Goal: Task Accomplishment & Management: Complete application form

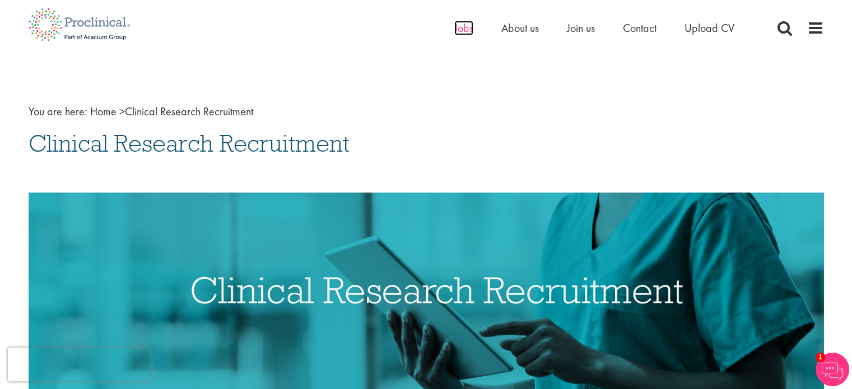
click at [459, 29] on span "Jobs" at bounding box center [463, 28] width 19 height 15
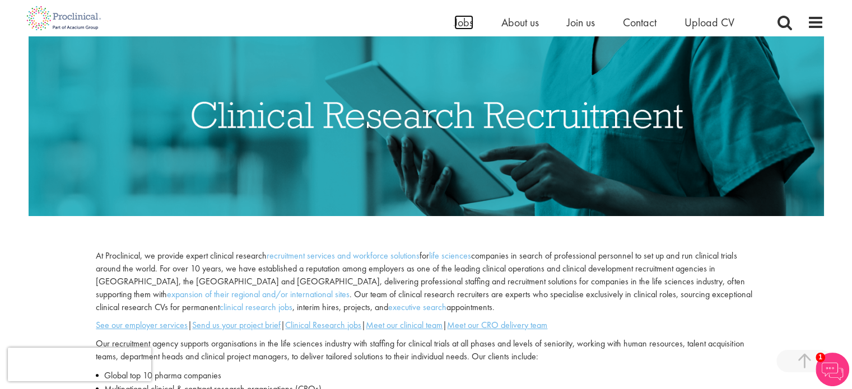
scroll to position [280, 0]
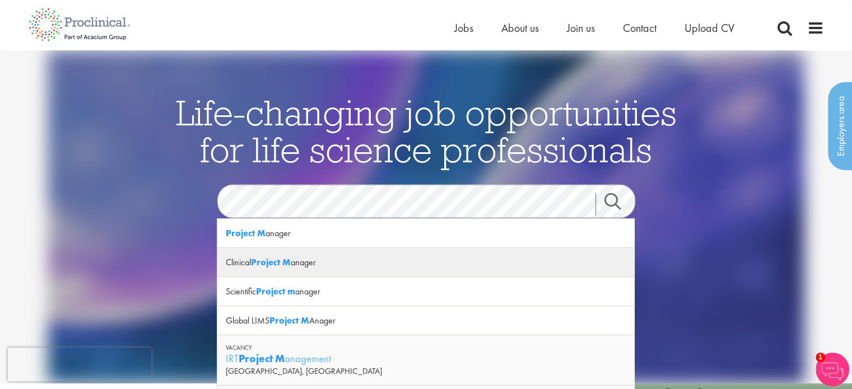
click at [275, 263] on strong "Project M" at bounding box center [271, 263] width 40 height 12
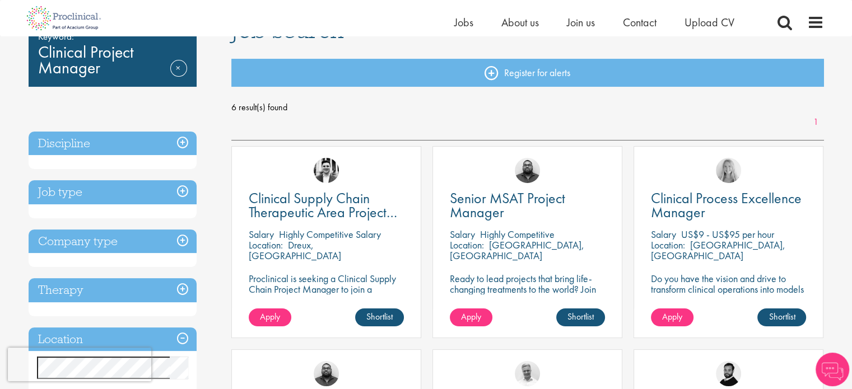
scroll to position [168, 0]
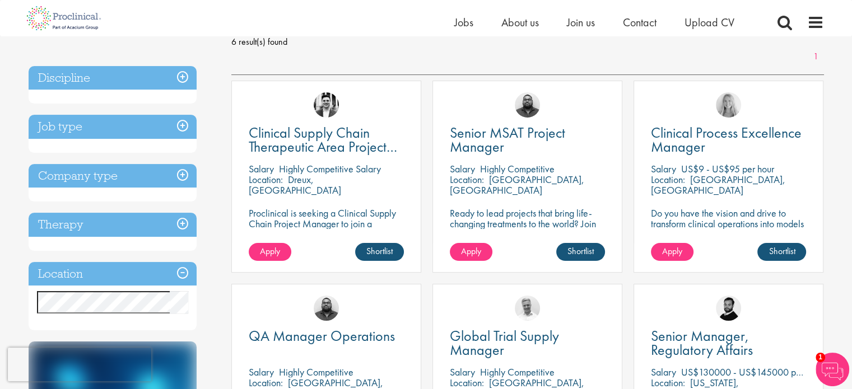
click at [96, 271] on h3 "Location" at bounding box center [113, 274] width 168 height 24
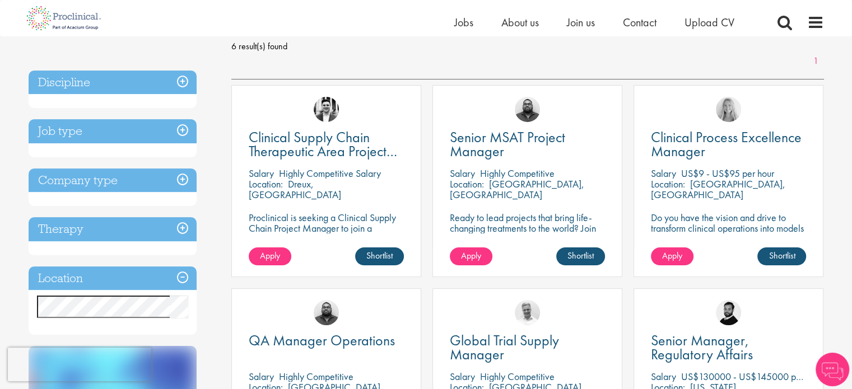
scroll to position [150, 0]
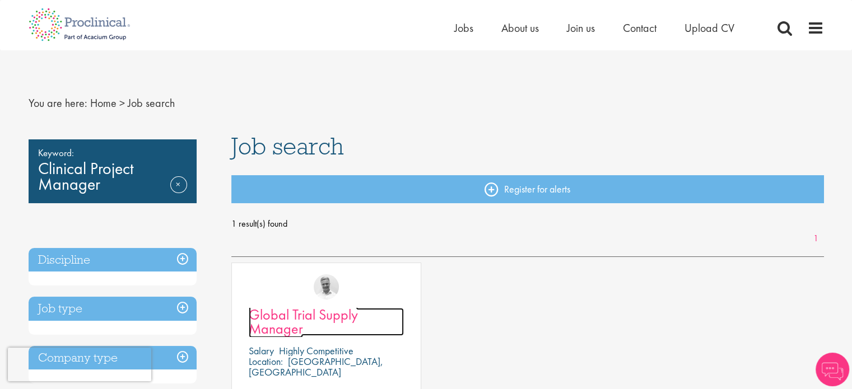
click at [283, 323] on span "Global Trial Supply Manager" at bounding box center [303, 321] width 109 height 33
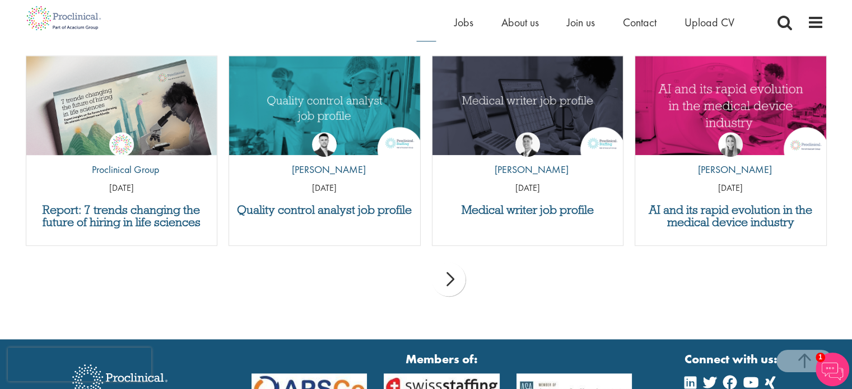
scroll to position [1120, 0]
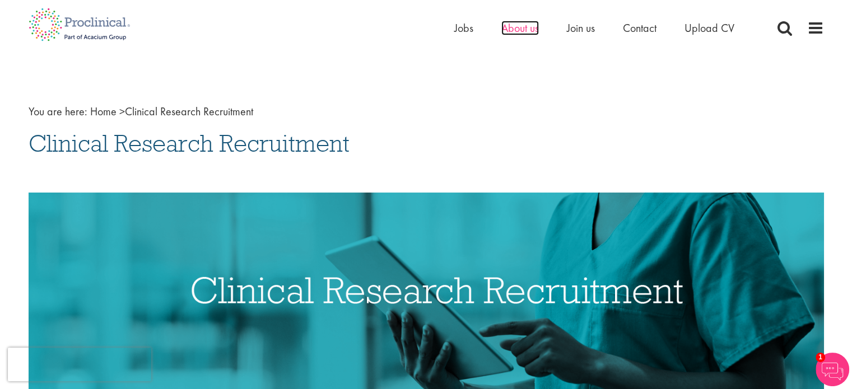
click at [517, 29] on span "About us" at bounding box center [520, 28] width 38 height 15
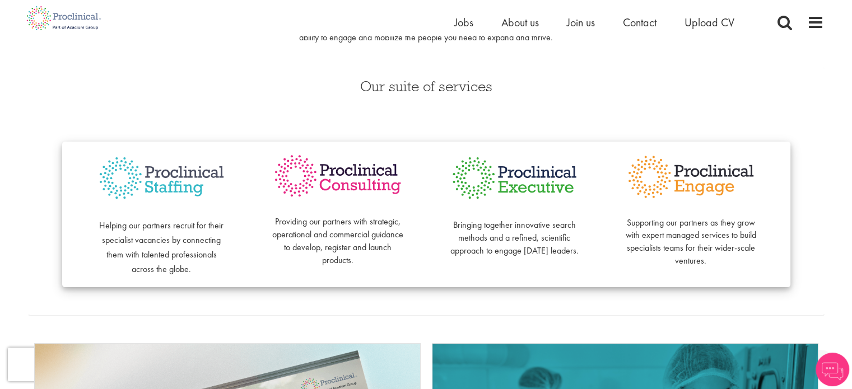
scroll to position [224, 0]
click at [356, 254] on p "Providing our partners with strategic, operational and commercial guidance to d…" at bounding box center [338, 235] width 132 height 64
click at [172, 270] on span "Helping our partners recruit for their specialist vacancies by connecting them …" at bounding box center [161, 246] width 124 height 55
click at [504, 226] on p "Bringing together innovative search methods and a refined, scientific approach …" at bounding box center [515, 231] width 132 height 51
click at [343, 248] on p "Providing our partners with strategic, operational and commercial guidance to d…" at bounding box center [338, 235] width 132 height 64
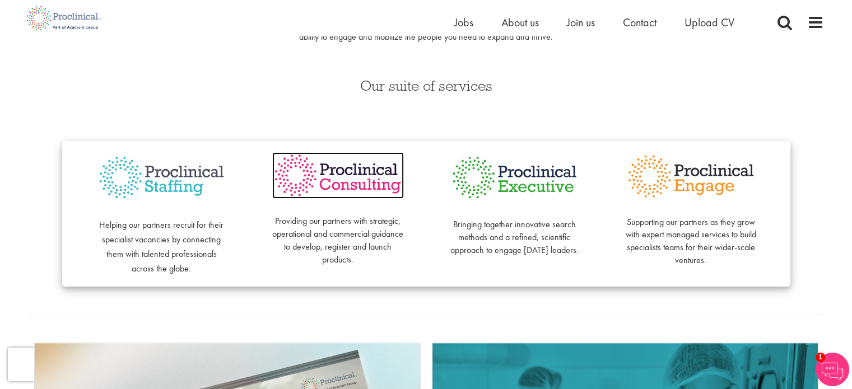
click at [352, 176] on img at bounding box center [338, 175] width 132 height 46
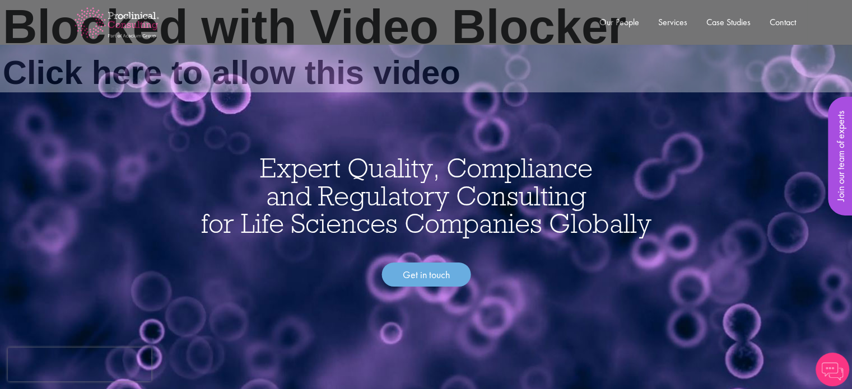
click at [430, 258] on div "Blocked with Video Blocker Click here to allow this video" at bounding box center [537, 238] width 1075 height 476
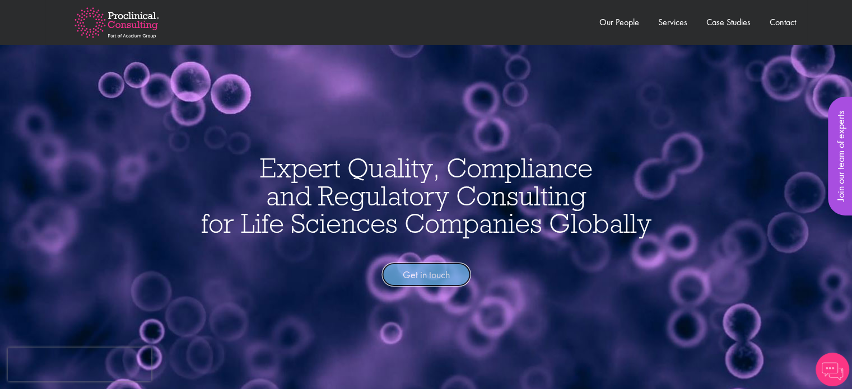
click at [405, 277] on link "Get in touch" at bounding box center [425, 275] width 89 height 25
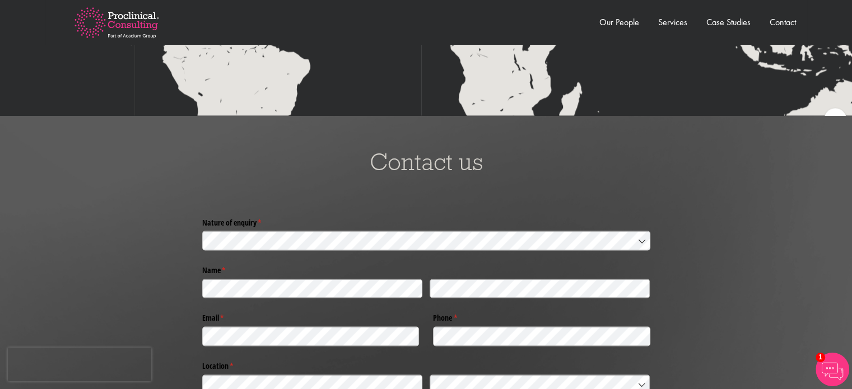
scroll to position [2141, 0]
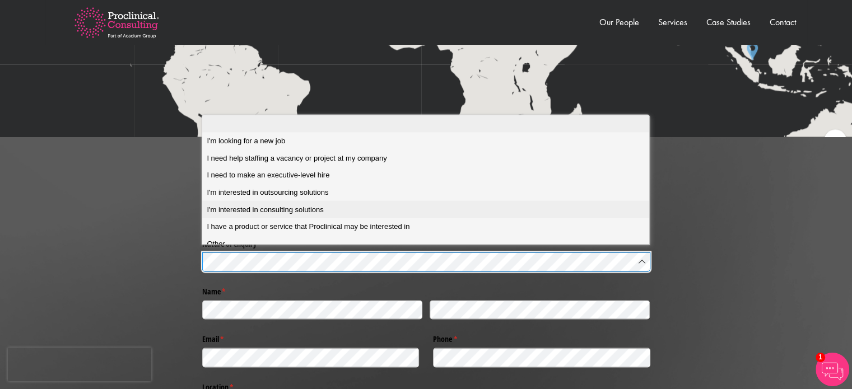
click at [258, 203] on solutions "I'm interested in consulting solutions" at bounding box center [429, 209] width 455 height 17
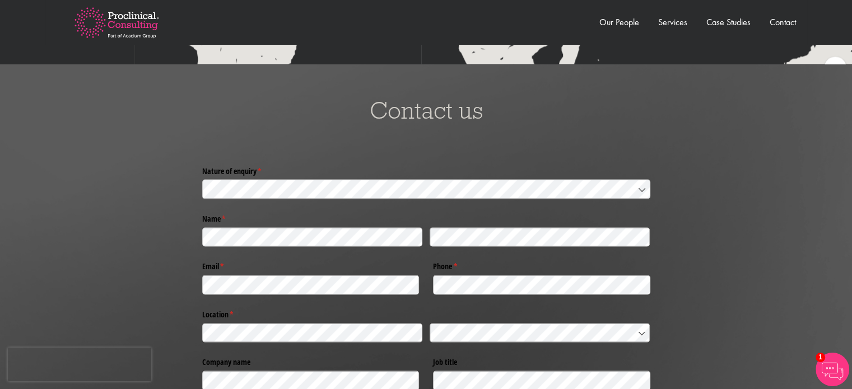
scroll to position [2309, 0]
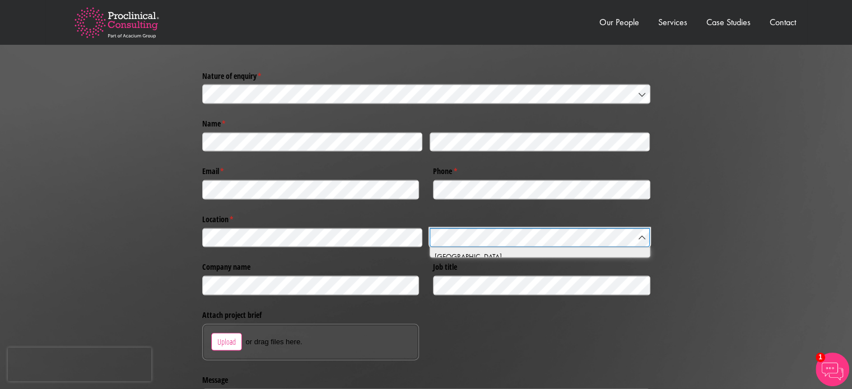
click at [445, 251] on span "Kenya" at bounding box center [468, 256] width 67 height 11
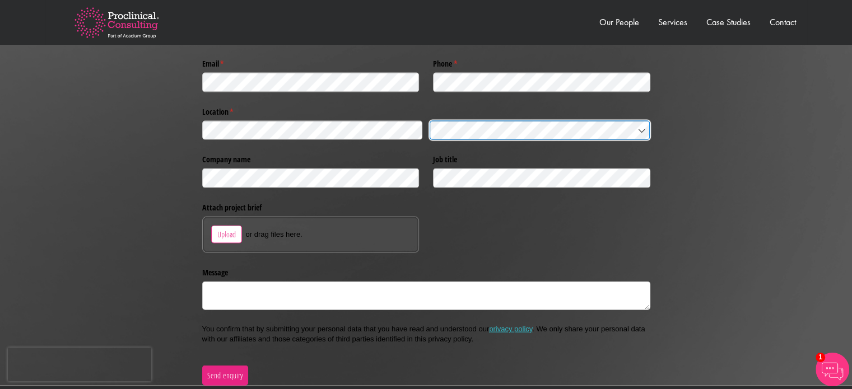
scroll to position [2421, 0]
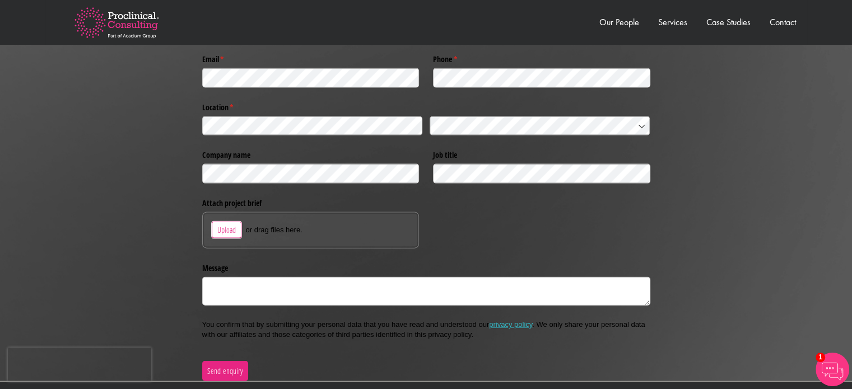
click at [225, 232] on span "Upload" at bounding box center [227, 230] width 20 height 12
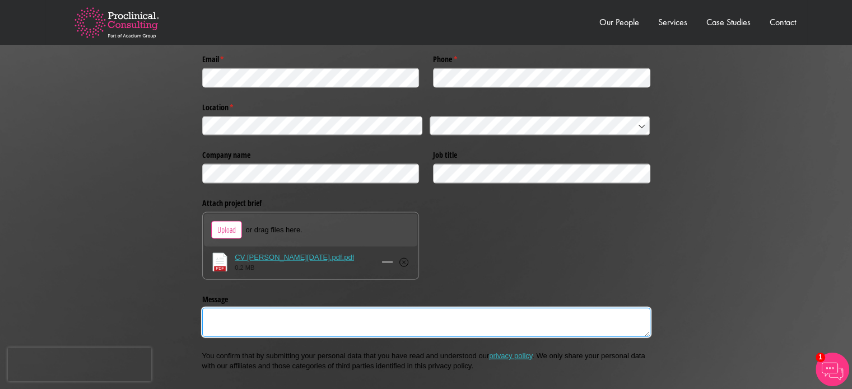
click at [221, 317] on textarea "Message" at bounding box center [426, 322] width 448 height 29
type textarea "I"
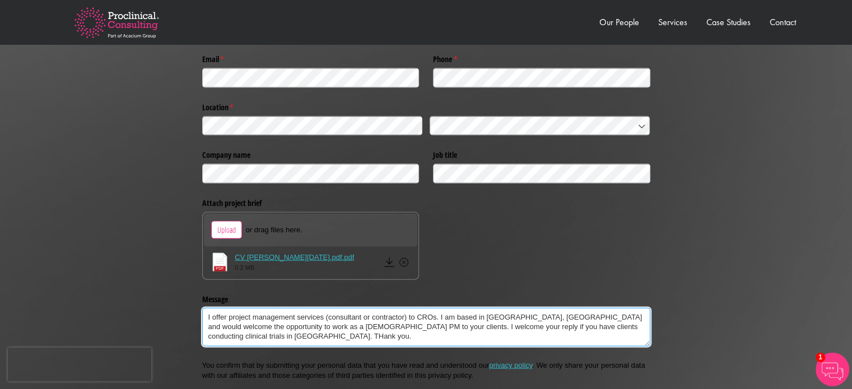
type textarea "I offer project management services (consultant or contractor) to CROs. I am ba…"
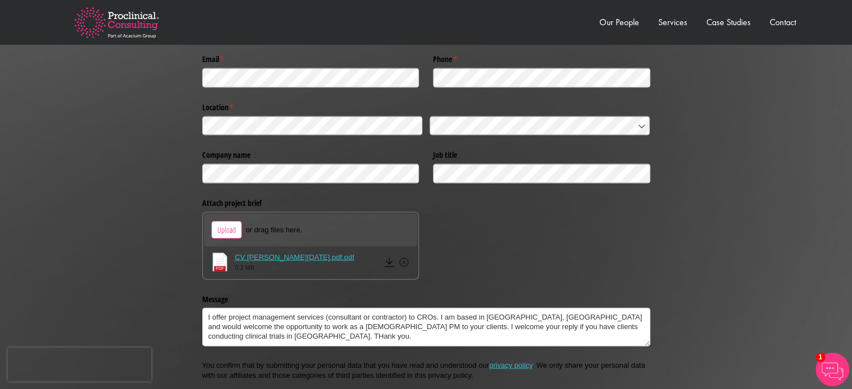
click at [775, 255] on div "Nature of enquiry * (required) Name * (required) Email * (required) Phone * (re…" at bounding box center [425, 189] width 835 height 468
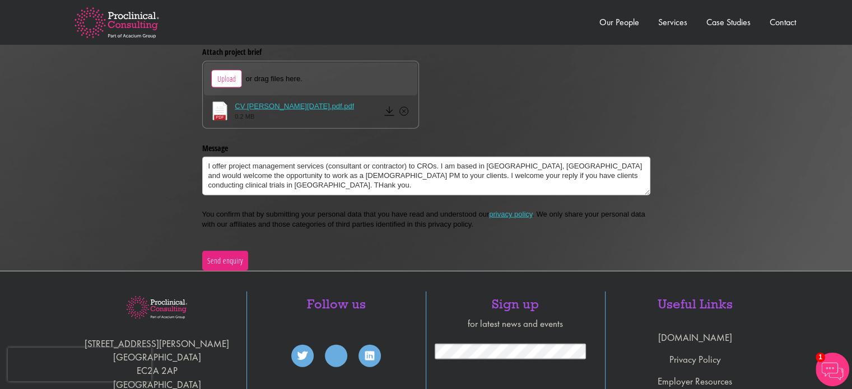
scroll to position [2645, 0]
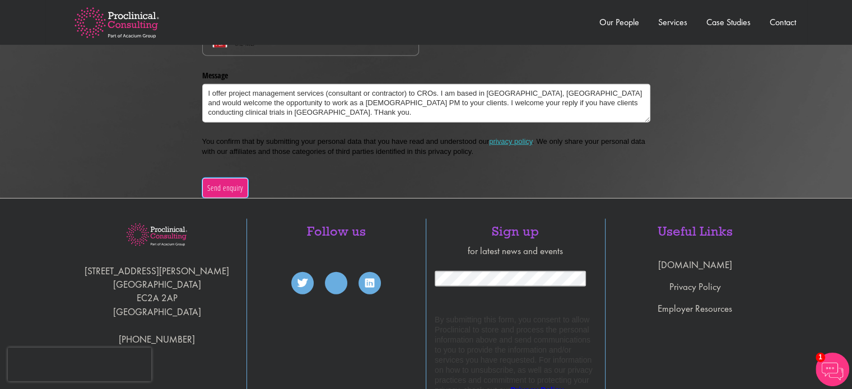
click at [221, 179] on button "Send enquiry" at bounding box center [225, 188] width 46 height 20
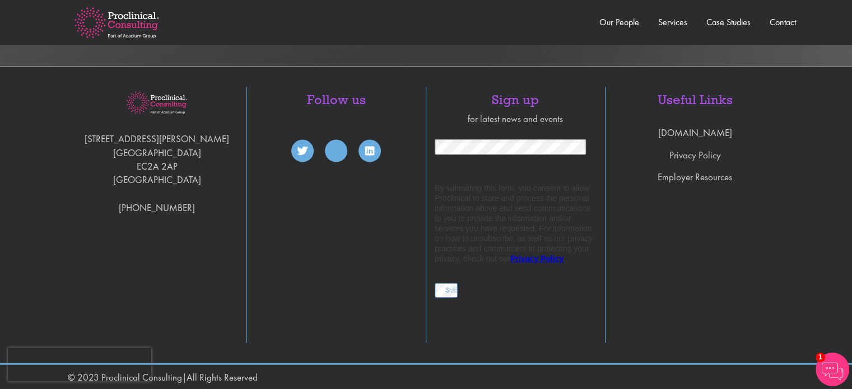
scroll to position [2309, 0]
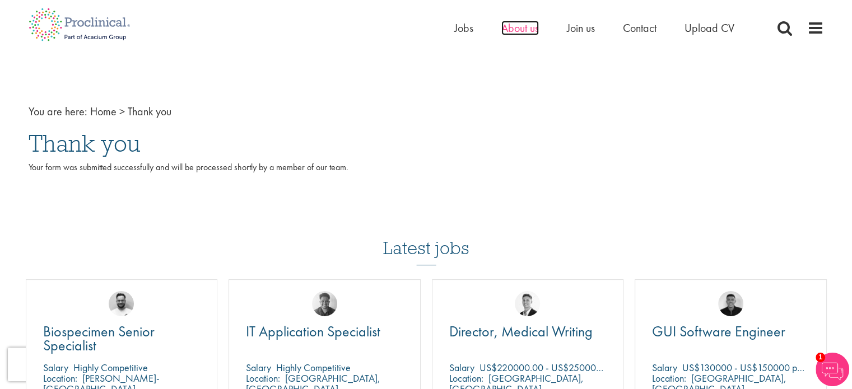
click at [520, 28] on span "About us" at bounding box center [520, 28] width 38 height 15
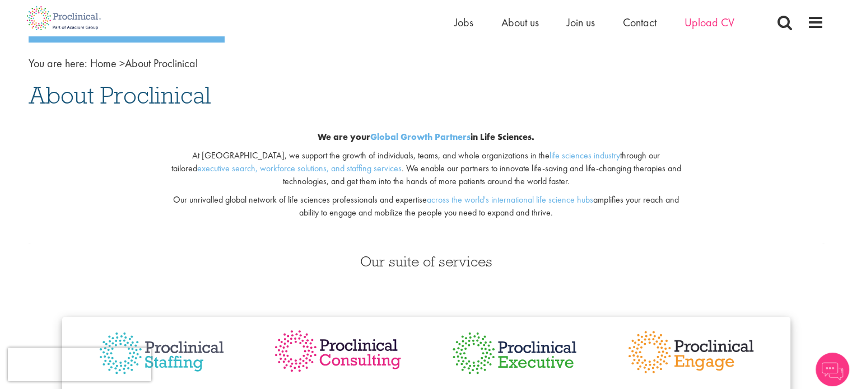
scroll to position [168, 0]
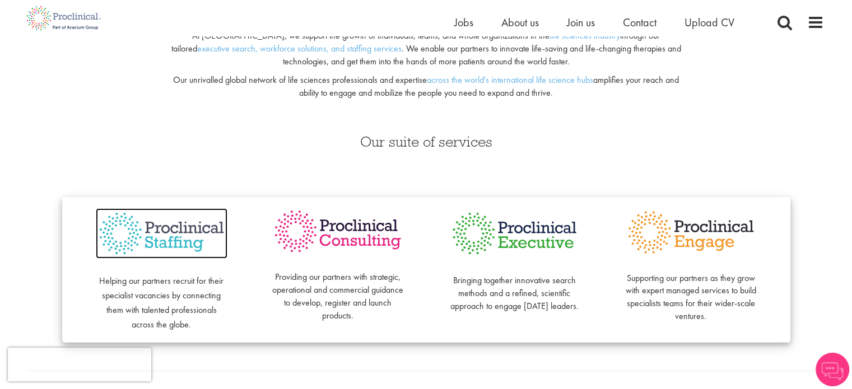
click at [156, 230] on img at bounding box center [162, 233] width 132 height 51
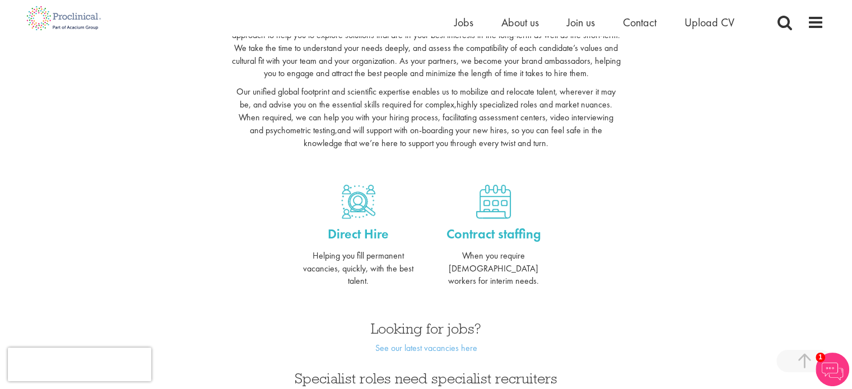
scroll to position [448, 0]
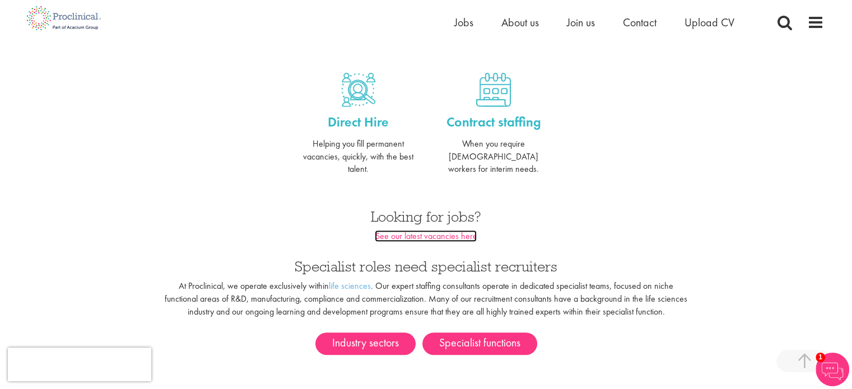
click at [459, 230] on link "See our latest vacancies here" at bounding box center [426, 236] width 102 height 12
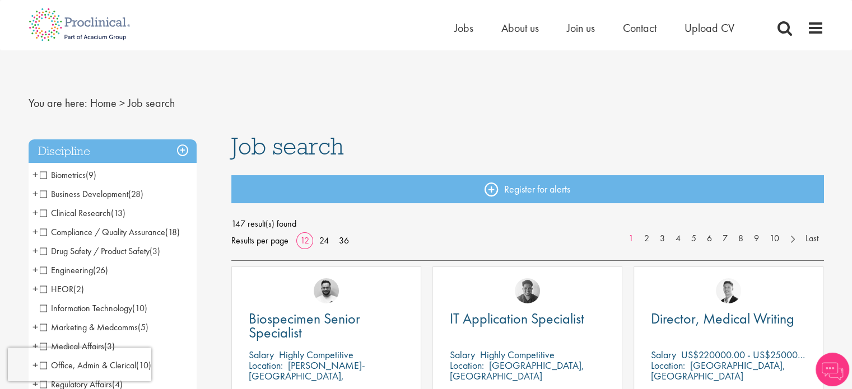
click at [41, 212] on span "Clinical Research" at bounding box center [75, 213] width 71 height 12
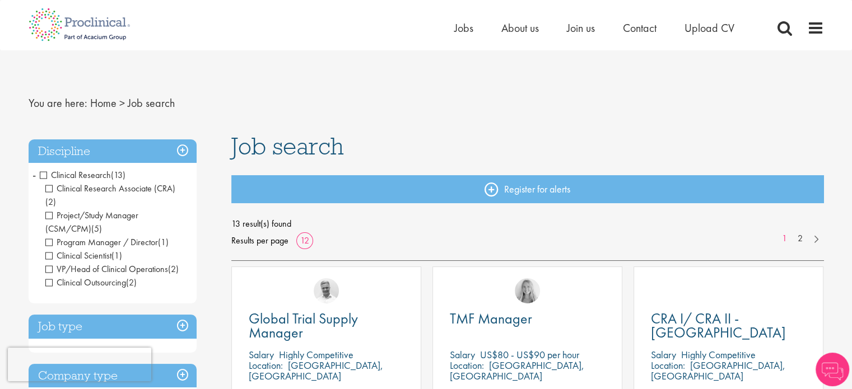
click at [44, 186] on ul "Clinical Research Associate (CRA) (2) Project/Study Manager (CSM/CPM) (5) Progr…" at bounding box center [113, 236] width 146 height 108
click at [49, 186] on span "Clinical Research Associate (CRA)" at bounding box center [110, 189] width 130 height 12
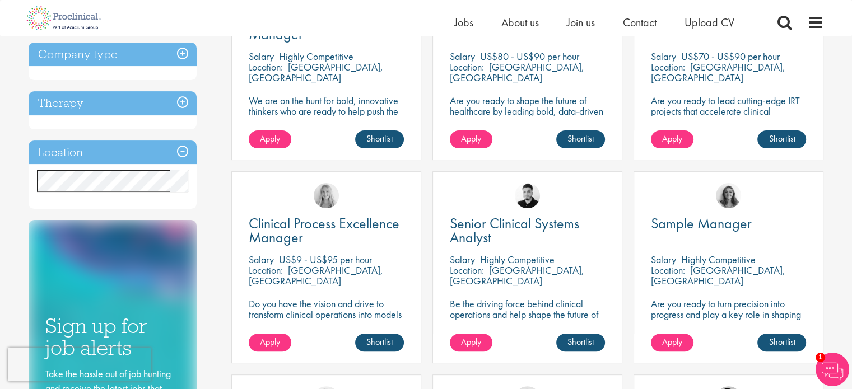
scroll to position [56, 0]
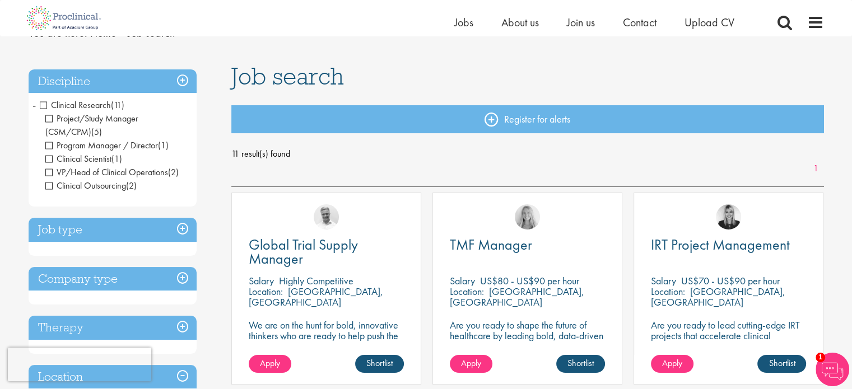
click at [74, 229] on h3 "Job type" at bounding box center [113, 230] width 168 height 24
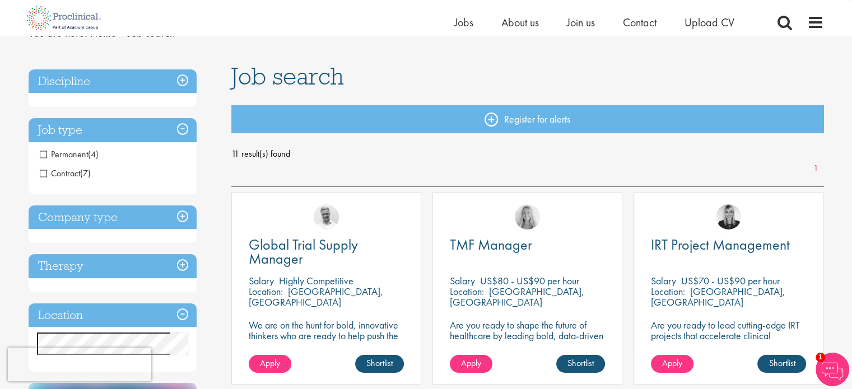
click at [54, 152] on span "Permanent" at bounding box center [64, 154] width 48 height 12
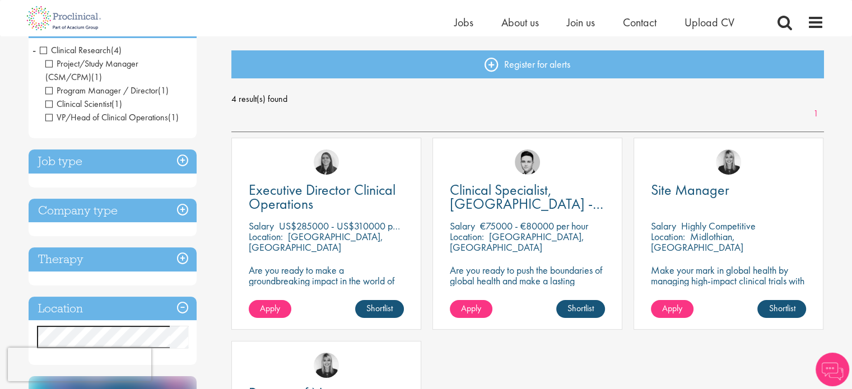
scroll to position [112, 0]
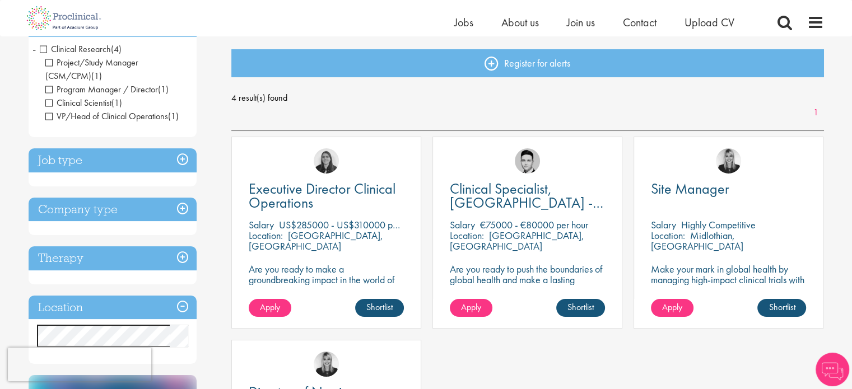
click at [183, 207] on h3 "Company type" at bounding box center [113, 210] width 168 height 24
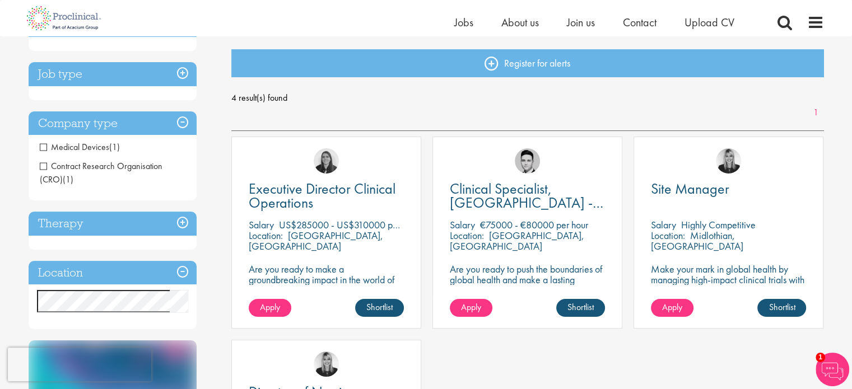
click at [42, 167] on span "Contract Research Organisation (CRO)" at bounding box center [101, 172] width 123 height 25
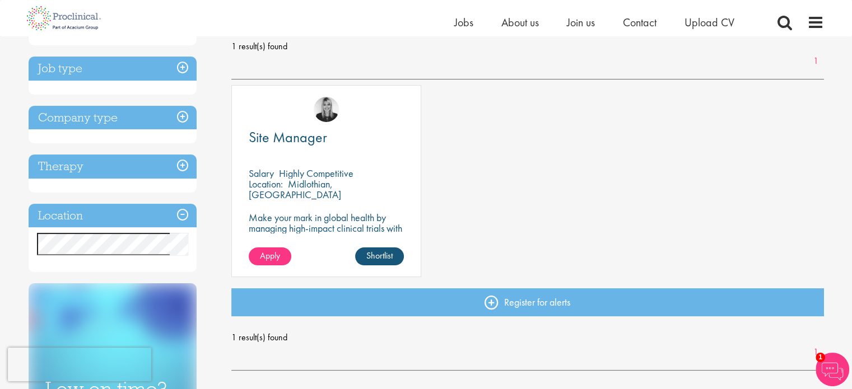
scroll to position [168, 0]
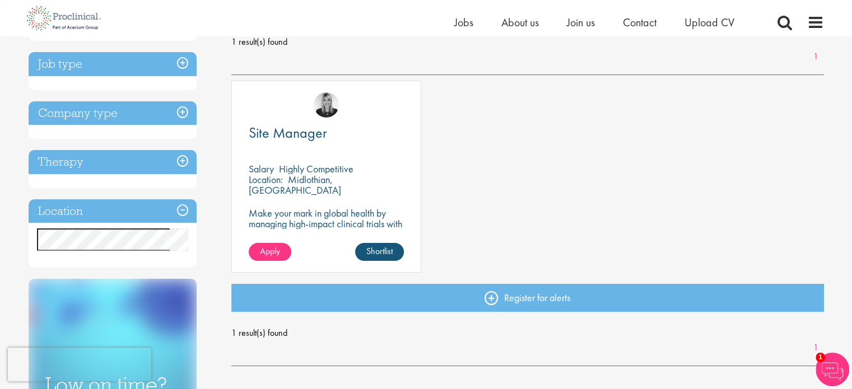
click at [114, 161] on h3 "Therapy" at bounding box center [113, 162] width 168 height 24
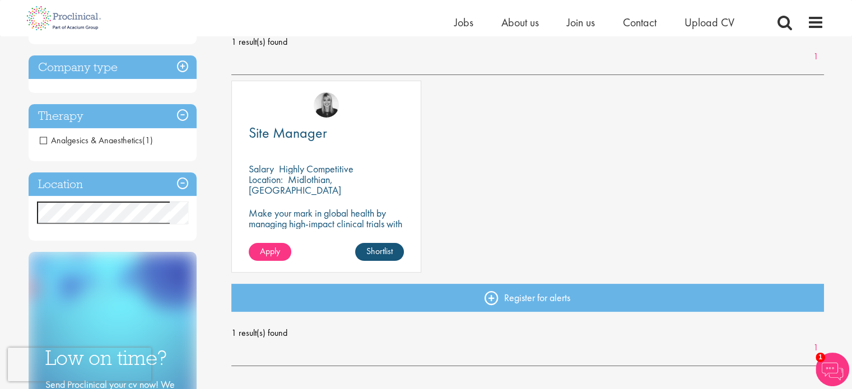
scroll to position [0, 0]
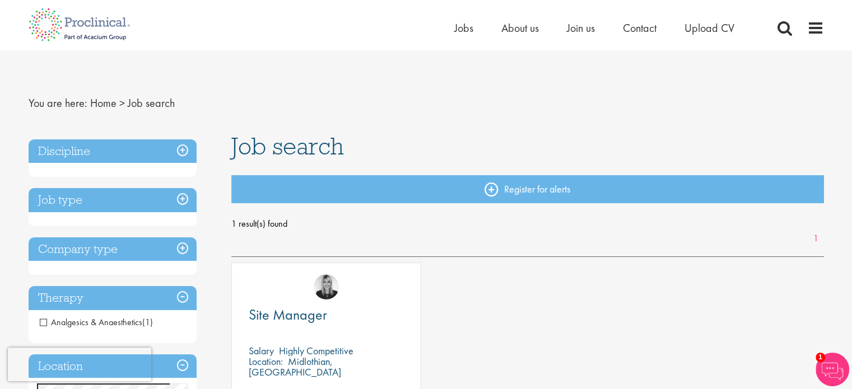
click at [445, 26] on div "Home Jobs About us Join us Contact Upload CV" at bounding box center [422, 21] width 804 height 42
click at [459, 26] on span "Jobs" at bounding box center [463, 28] width 19 height 15
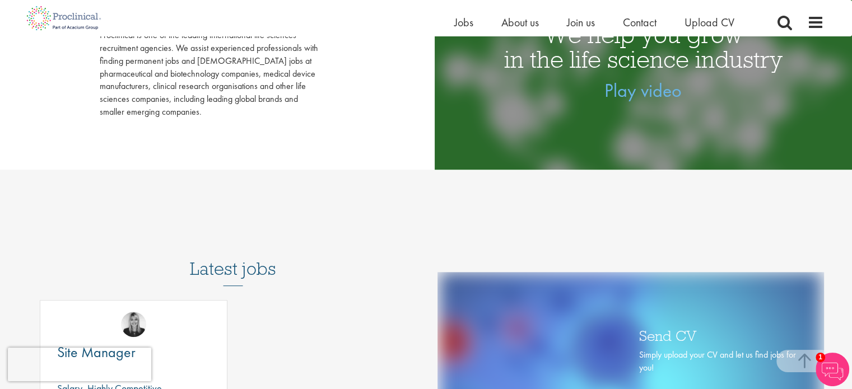
scroll to position [616, 0]
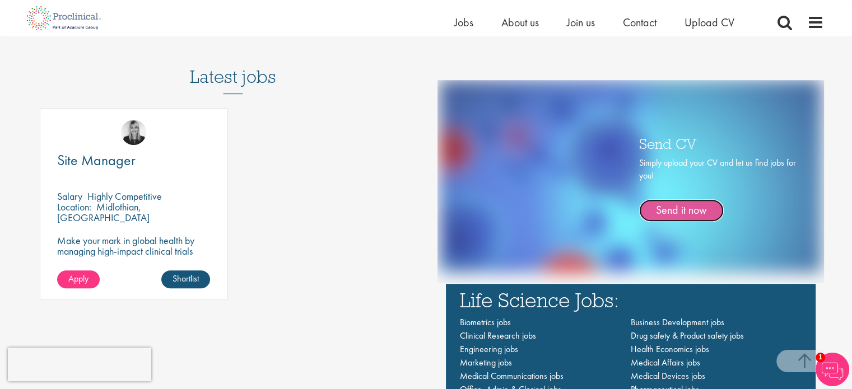
click at [682, 208] on link "Send it now" at bounding box center [681, 210] width 85 height 22
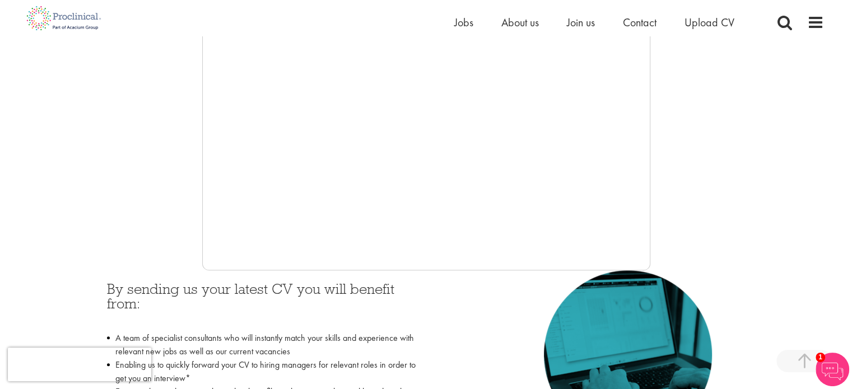
scroll to position [112, 0]
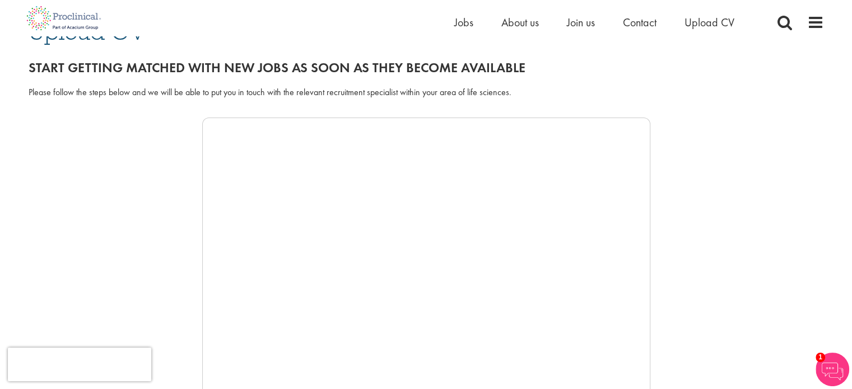
click at [175, 267] on div at bounding box center [426, 286] width 795 height 336
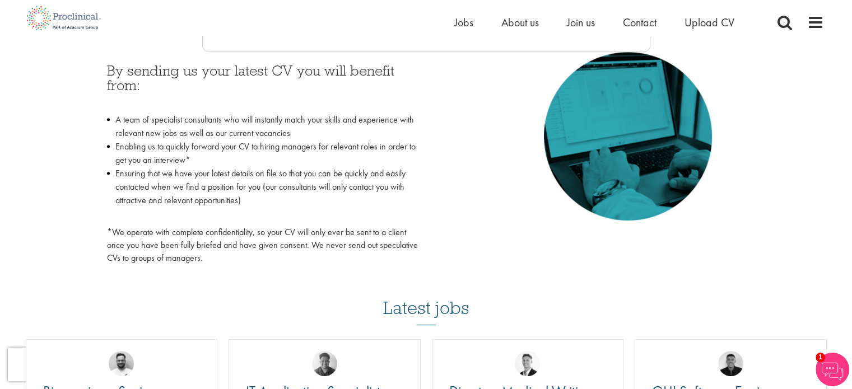
scroll to position [336, 0]
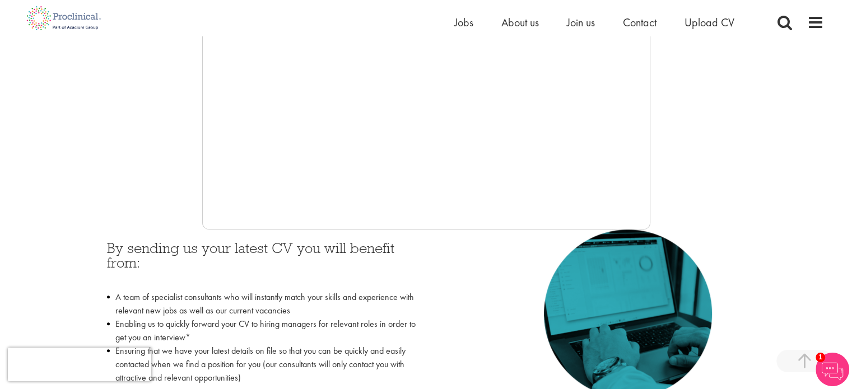
drag, startPoint x: 432, startPoint y: 304, endPoint x: 432, endPoint y: 297, distance: 6.2
click at [435, 302] on div "By sending us your latest CV you will benefit from: A team of specialist consul…" at bounding box center [426, 339] width 655 height 218
